Goal: Communication & Community: Answer question/provide support

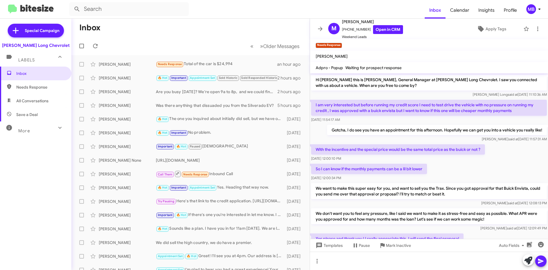
scroll to position [45, 0]
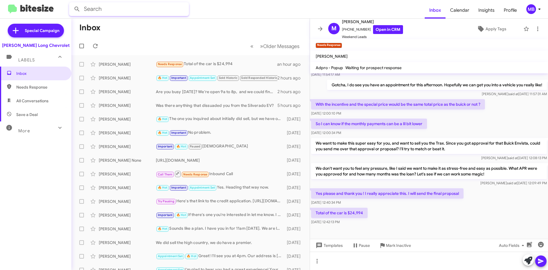
drag, startPoint x: 142, startPoint y: 13, endPoint x: 147, endPoint y: 8, distance: 6.3
click at [144, 11] on input "text" at bounding box center [129, 9] width 120 height 14
click at [71, 3] on button at bounding box center [76, 8] width 11 height 11
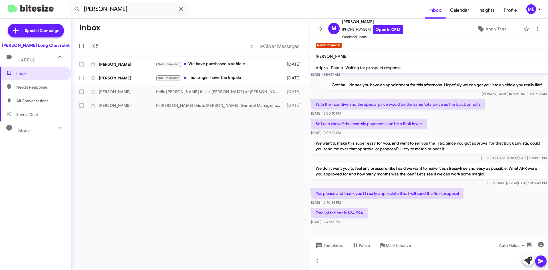
click at [57, 127] on icon at bounding box center [60, 127] width 7 height 7
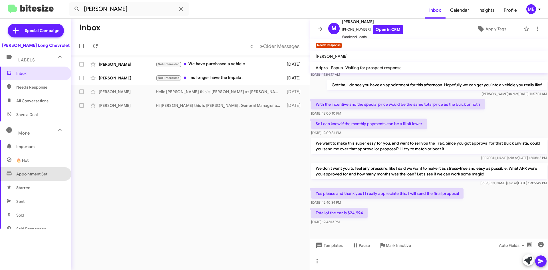
click at [42, 169] on span "Appointment Set" at bounding box center [35, 174] width 71 height 14
type input "in:appointment-set"
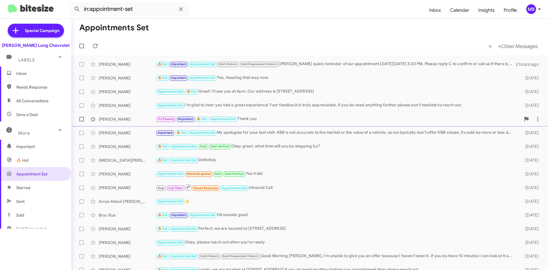
click at [148, 122] on div "[PERSON_NAME]" at bounding box center [127, 119] width 57 height 6
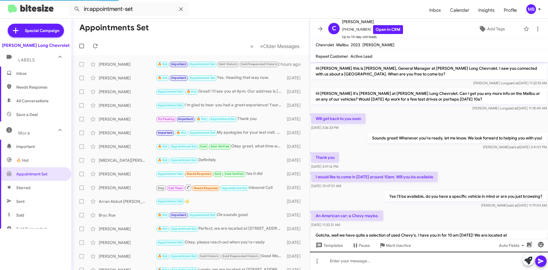
scroll to position [144, 0]
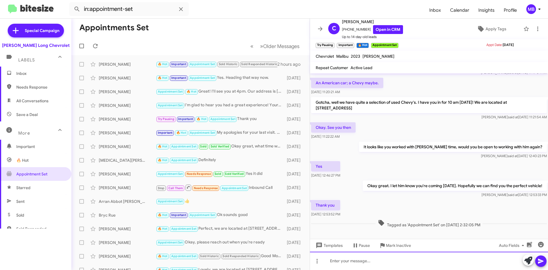
drag, startPoint x: 441, startPoint y: 258, endPoint x: 463, endPoint y: 242, distance: 27.6
click at [441, 258] on div at bounding box center [429, 260] width 238 height 18
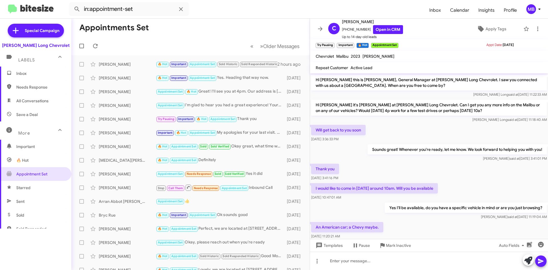
click at [37, 72] on span "Inbox" at bounding box center [40, 73] width 49 height 6
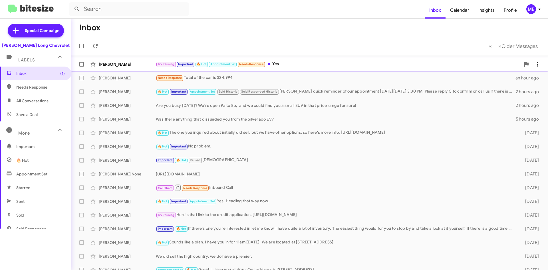
click at [297, 65] on div "Try Pausing Important 🔥 Hot Appointment Set Needs Response Yes" at bounding box center [338, 64] width 365 height 7
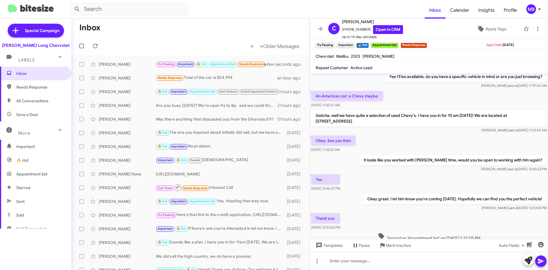
scroll to position [197, 0]
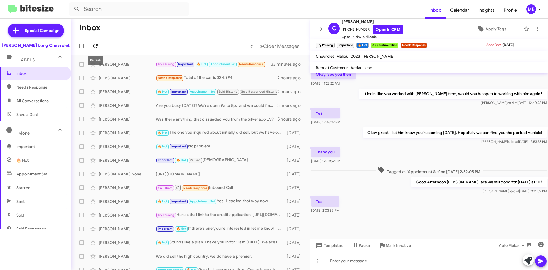
click at [98, 47] on icon at bounding box center [95, 46] width 7 height 7
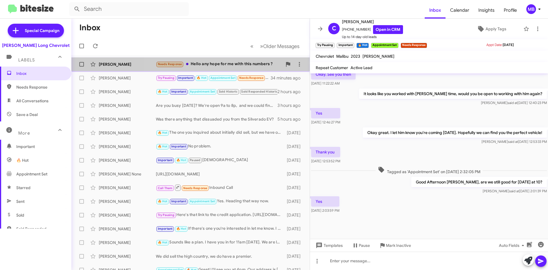
click at [238, 67] on div "Needs Response Hello any hope for me with this numbers ?" at bounding box center [219, 64] width 126 height 7
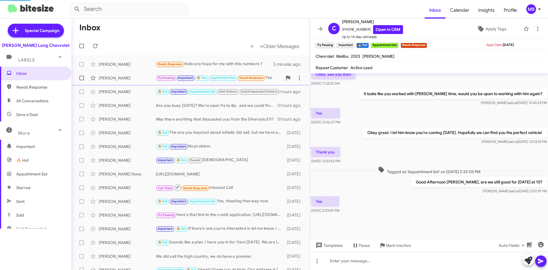
scroll to position [66, 0]
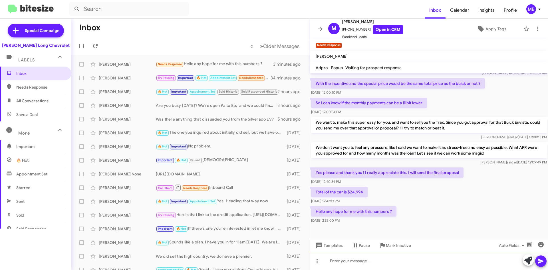
click at [412, 261] on div at bounding box center [429, 260] width 238 height 18
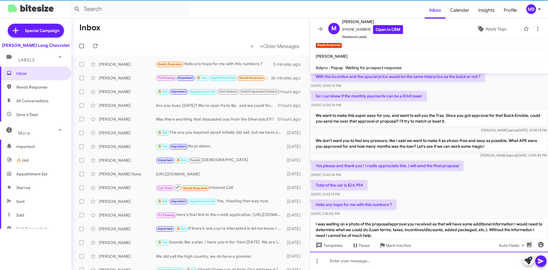
scroll to position [98, 0]
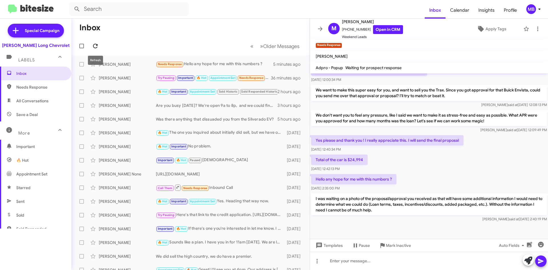
click at [98, 47] on icon at bounding box center [95, 46] width 7 height 7
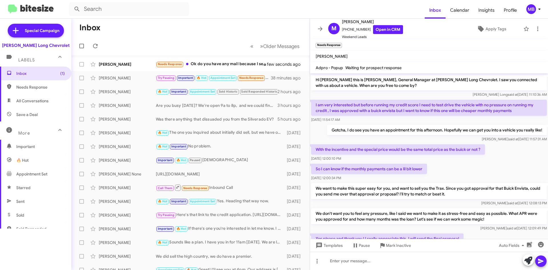
scroll to position [119, 0]
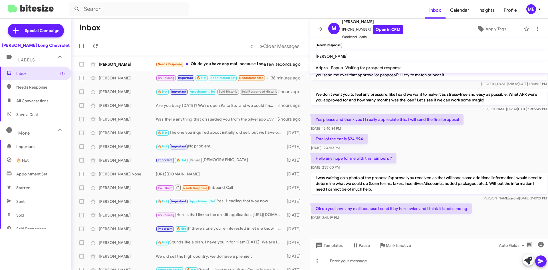
click at [340, 261] on div at bounding box center [429, 260] width 238 height 18
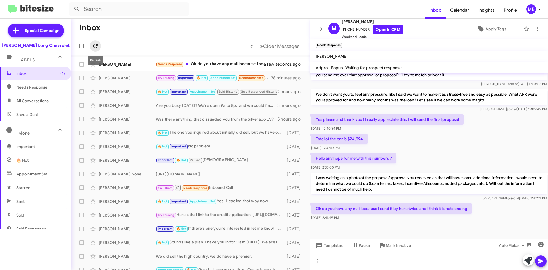
click at [96, 42] on button at bounding box center [95, 45] width 11 height 11
click at [241, 67] on div "Needs Response Ok do you have any mail because I send it by here twice and i th…" at bounding box center [219, 64] width 126 height 7
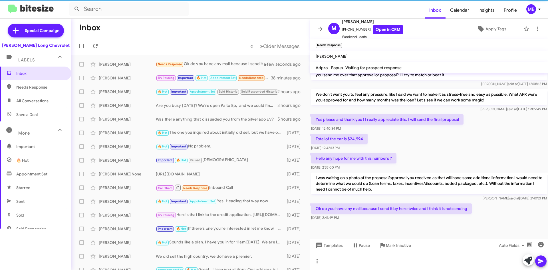
click at [407, 262] on div at bounding box center [429, 260] width 238 height 18
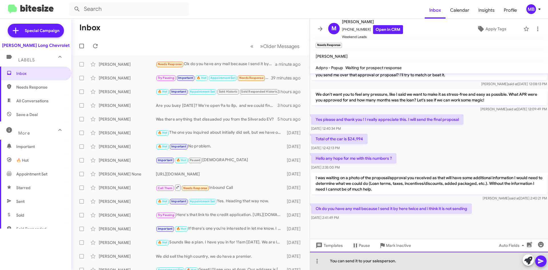
drag, startPoint x: 406, startPoint y: 262, endPoint x: 394, endPoint y: 263, distance: 11.4
click at [394, 263] on div "You can send it to your salesperson." at bounding box center [429, 260] width 238 height 18
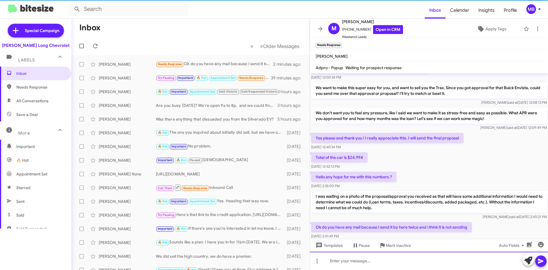
scroll to position [140, 0]
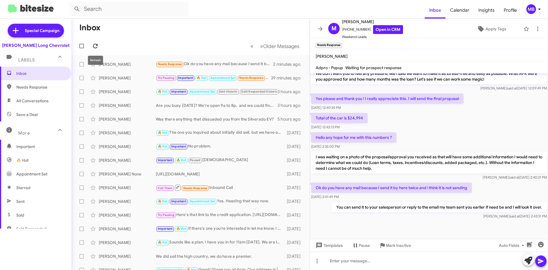
click at [96, 47] on icon at bounding box center [95, 46] width 7 height 7
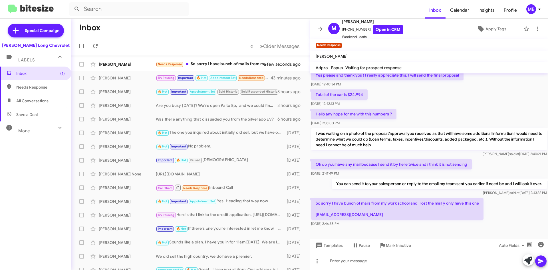
scroll to position [172, 0]
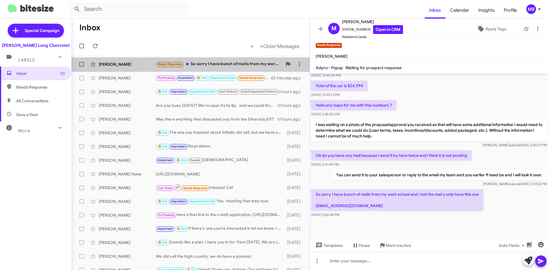
click at [268, 64] on div "Needs Response So sorry I have bunch of mails from my work school and I lost th…" at bounding box center [219, 64] width 126 height 7
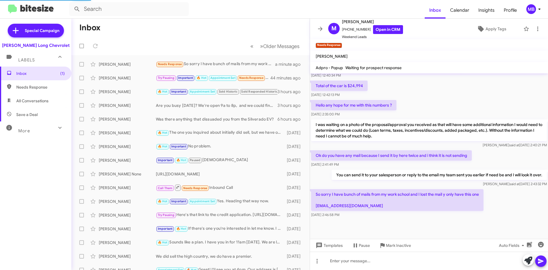
scroll to position [0, 0]
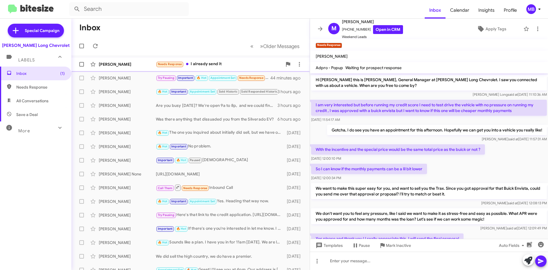
click at [214, 67] on div "Needs Response I already send it" at bounding box center [219, 64] width 126 height 7
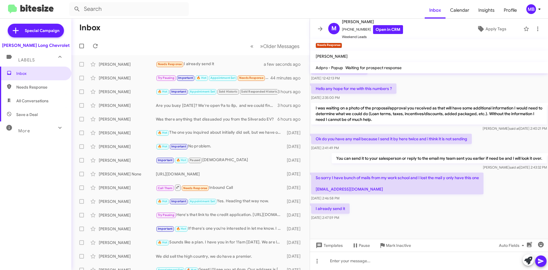
scroll to position [193, 0]
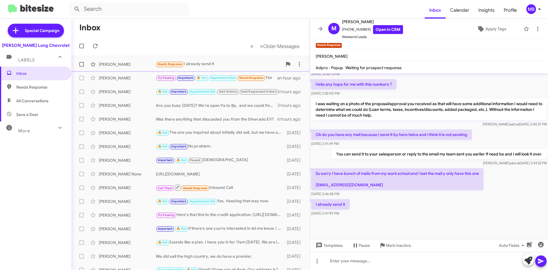
click at [142, 61] on div "Monica Castillon Needs Response I already send it a minute ago" at bounding box center [190, 64] width 229 height 11
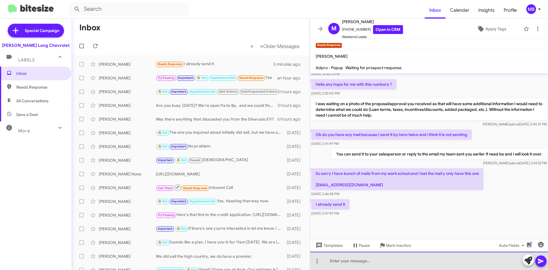
click at [365, 262] on div at bounding box center [429, 260] width 238 height 18
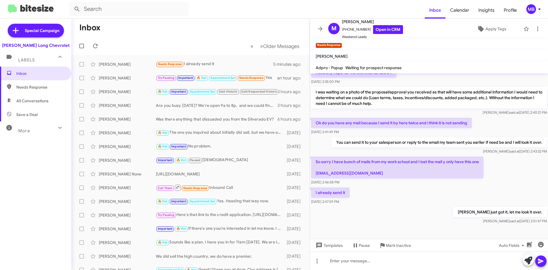
scroll to position [214, 0]
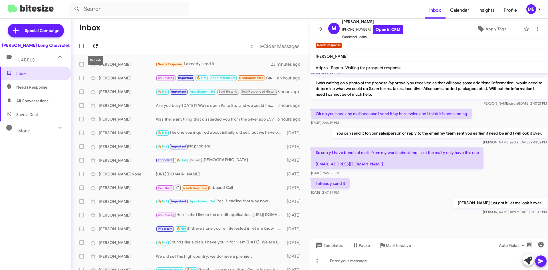
click at [99, 46] on span at bounding box center [95, 46] width 11 height 7
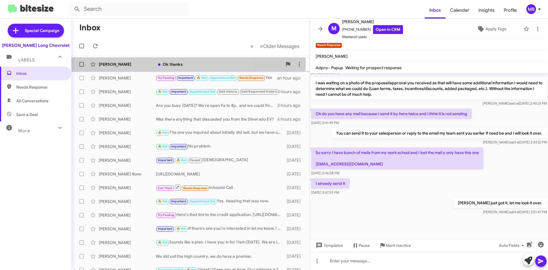
click at [171, 62] on div "Ok thanks" at bounding box center [219, 64] width 126 height 6
